Goal: Check status: Check status

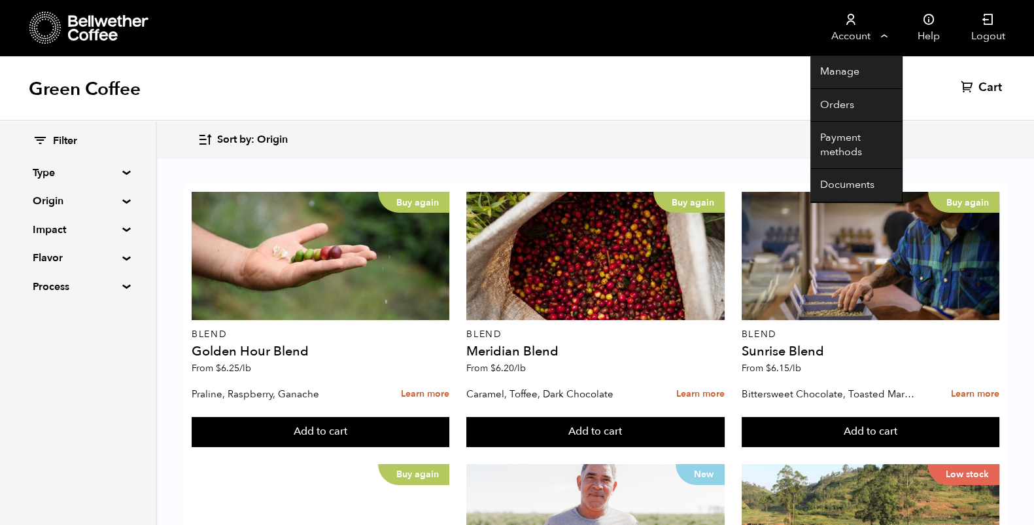
click at [837, 43] on link "Account" at bounding box center [851, 28] width 80 height 56
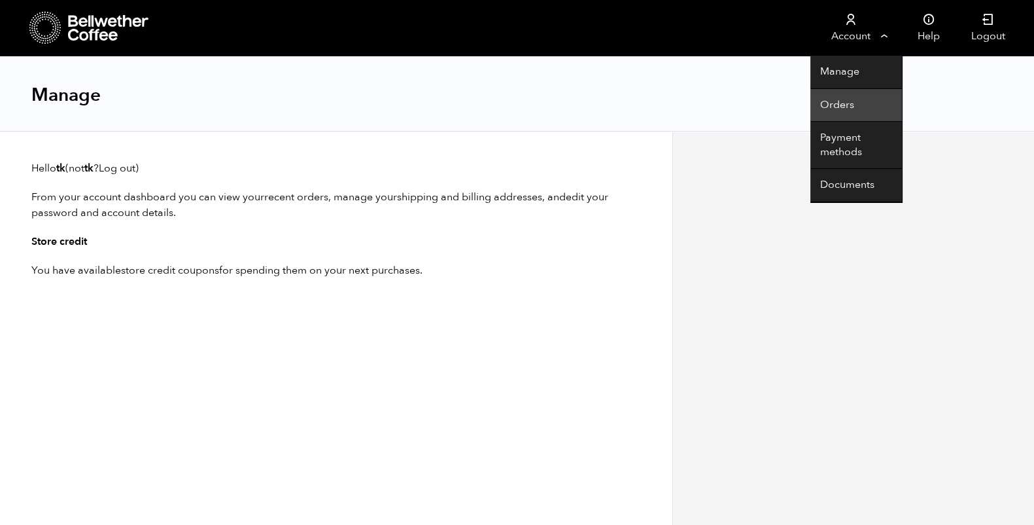
click at [828, 96] on link "Orders" at bounding box center [857, 105] width 92 height 33
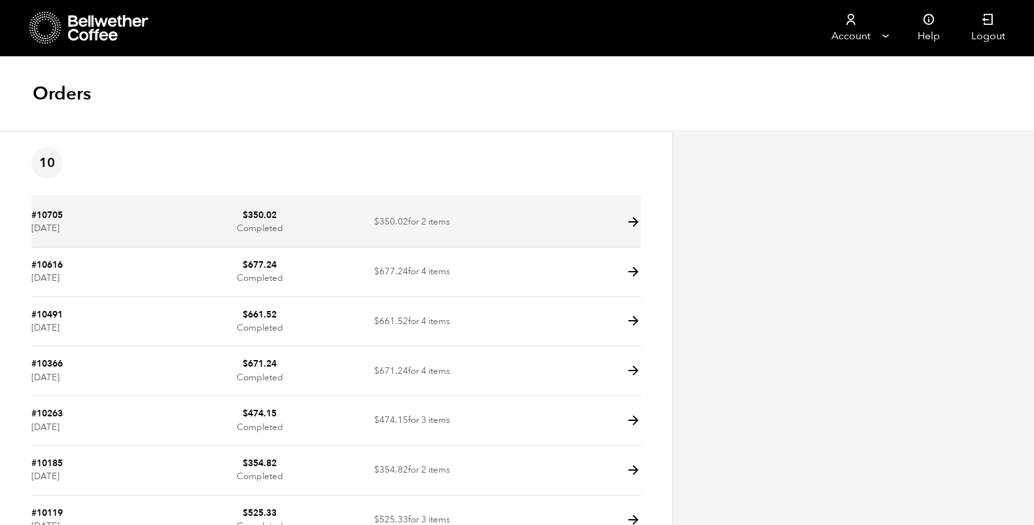
click at [629, 219] on icon at bounding box center [633, 222] width 15 height 15
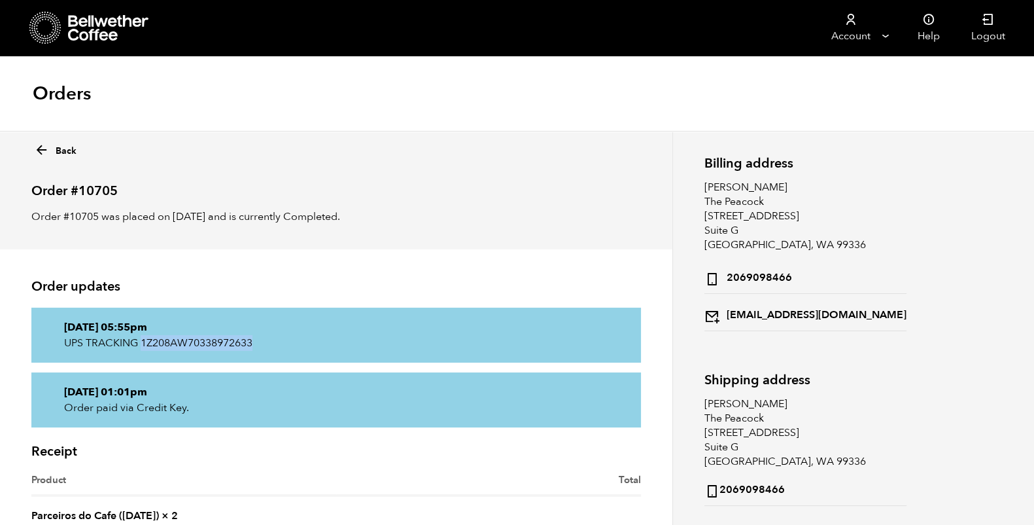
drag, startPoint x: 257, startPoint y: 345, endPoint x: 141, endPoint y: 338, distance: 116.7
click at [141, 338] on p "UPS TRACKING 1Z208AW70338972633" at bounding box center [336, 343] width 544 height 16
copy p "1Z208AW70338972633"
